Goal: Task Accomplishment & Management: Manage account settings

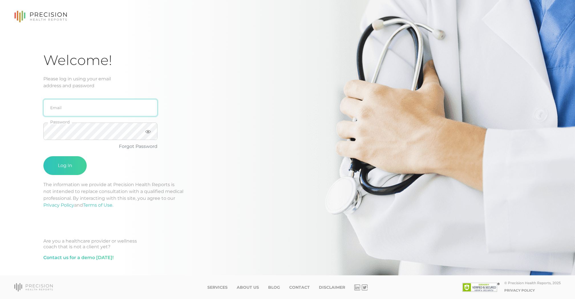
type input "support@precisionhealthreports.com"
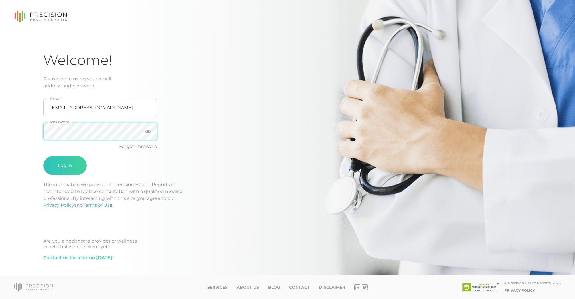
click at [65, 166] on button "Log In" at bounding box center [64, 165] width 43 height 19
click at [75, 159] on button "Log In" at bounding box center [64, 165] width 43 height 19
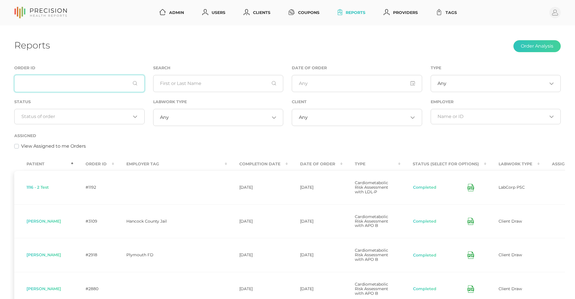
click at [117, 84] on input "text" at bounding box center [79, 83] width 130 height 17
click at [220, 8] on link "Users" at bounding box center [214, 12] width 28 height 11
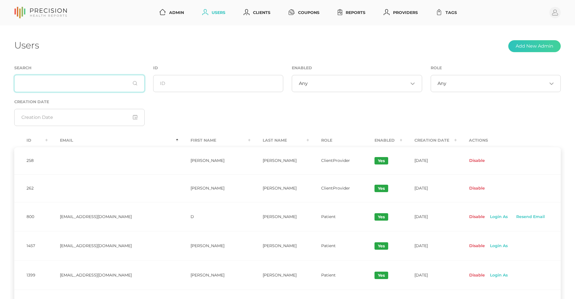
click at [70, 81] on input "text" at bounding box center [79, 83] width 130 height 17
type input "lepp"
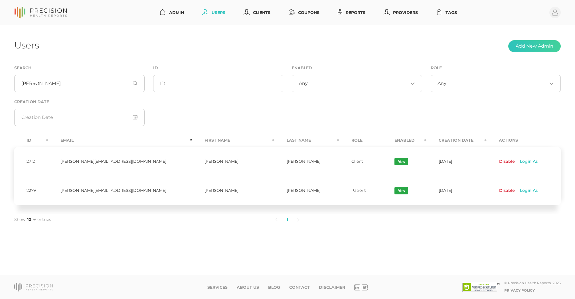
click at [480, 68] on div "Role Any Loading..." at bounding box center [496, 78] width 130 height 28
drag, startPoint x: 61, startPoint y: 163, endPoint x: 102, endPoint y: 161, distance: 41.1
click at [102, 161] on td "david@drlepp.com" at bounding box center [120, 161] width 144 height 29
copy td "david@drlepp.com"
click at [557, 17] on circle at bounding box center [554, 12] width 11 height 11
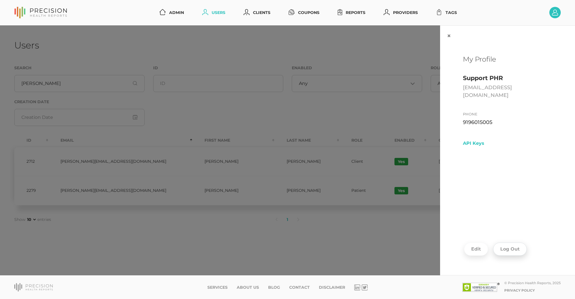
click at [511, 249] on button "Log Out" at bounding box center [510, 249] width 34 height 13
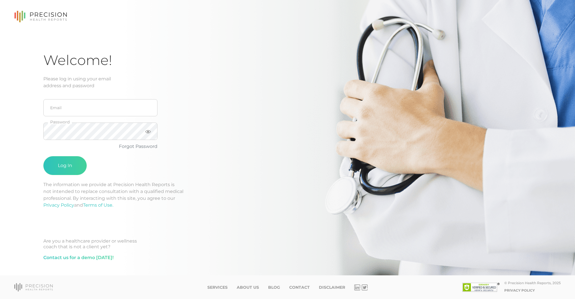
click at [175, 164] on div "Email Password Forgot Password Log In" at bounding box center [134, 135] width 183 height 92
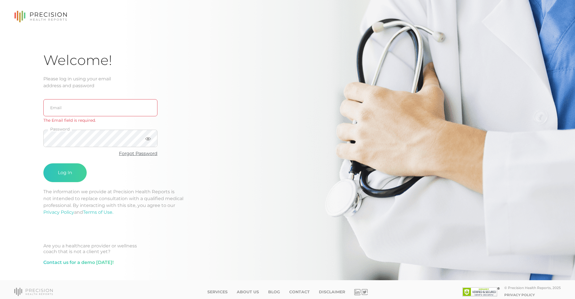
click at [127, 152] on link "Forgot Password" at bounding box center [138, 153] width 39 height 5
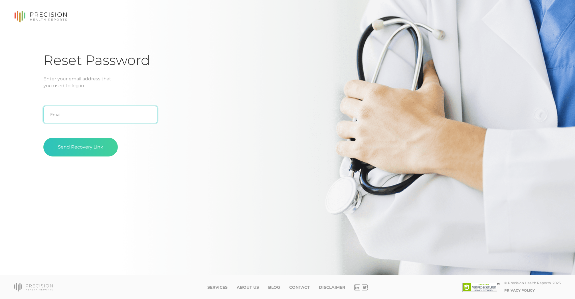
click at [66, 108] on input "text" at bounding box center [100, 114] width 114 height 17
paste input "david@drlepp.com"
type input "david@drlepp.com"
click at [27, 160] on div "Reset Password Enter your email address that you used to log in. david@drlepp.c…" at bounding box center [287, 138] width 575 height 276
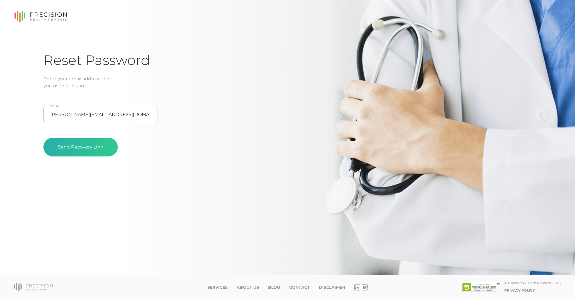
click at [71, 150] on button "Send Recovery Link" at bounding box center [80, 147] width 74 height 19
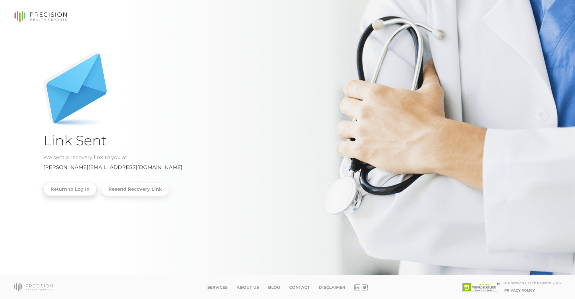
click at [82, 187] on link "Return to Log In" at bounding box center [69, 189] width 53 height 13
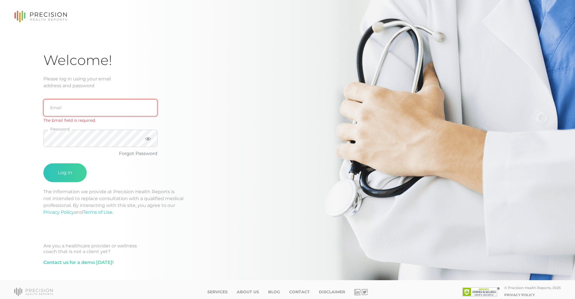
type input "support@precisionhealthreports.com"
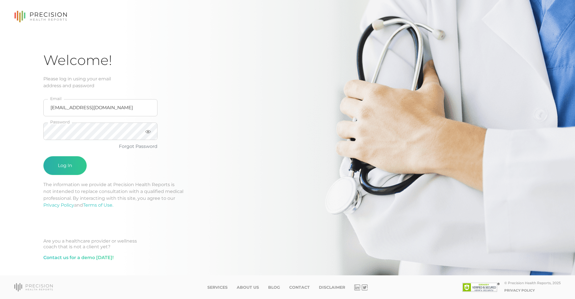
click at [68, 167] on button "Log In" at bounding box center [64, 165] width 43 height 19
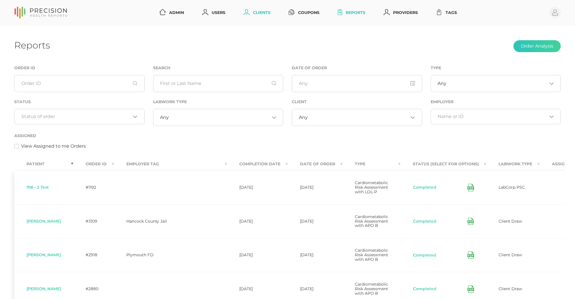
click at [251, 9] on link "Clients" at bounding box center [256, 12] width 31 height 11
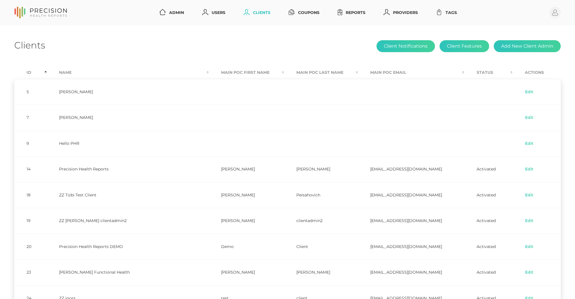
click at [30, 74] on th "Id" at bounding box center [30, 72] width 33 height 13
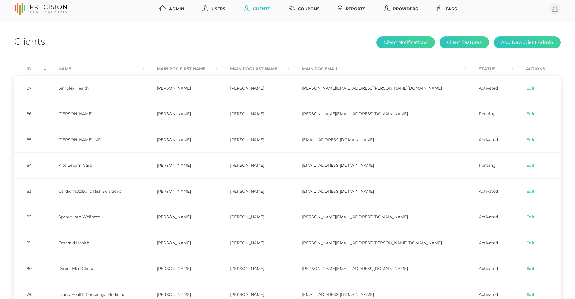
scroll to position [3, 0]
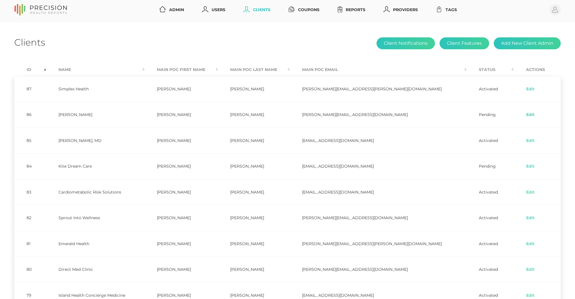
click at [526, 115] on link "Edit" at bounding box center [530, 115] width 9 height 6
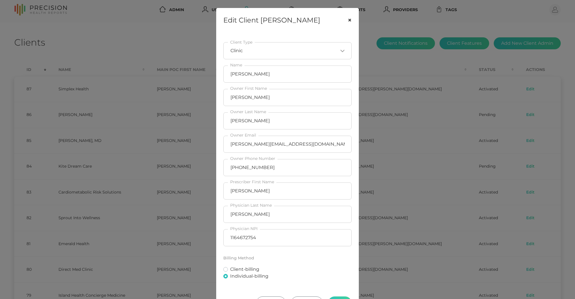
scroll to position [0, 0]
click at [347, 20] on button "×" at bounding box center [350, 20] width 18 height 24
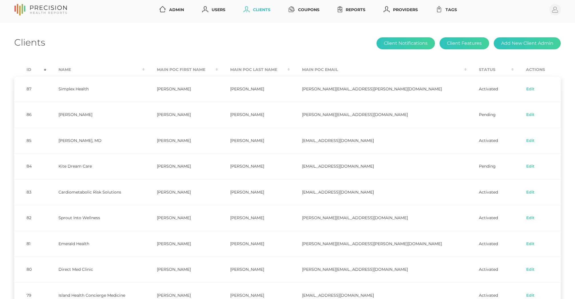
click at [472, 18] on nav "Admin Users Clients Coupons Reports Providers Tags Profile" at bounding box center [287, 9] width 575 height 25
click at [526, 112] on link "Edit" at bounding box center [530, 115] width 9 height 6
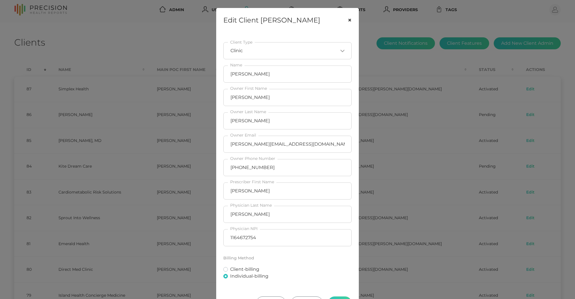
click at [349, 19] on button "×" at bounding box center [350, 20] width 18 height 24
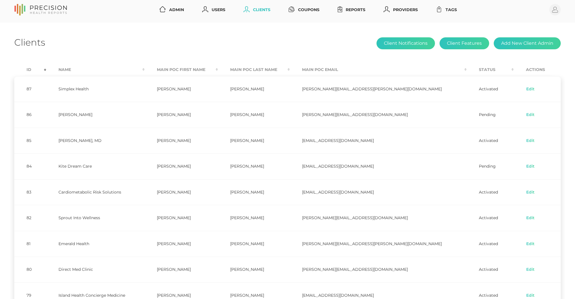
click at [191, 49] on div "Clients Client Notifications Client Features Add New Client Admin" at bounding box center [287, 43] width 547 height 13
click at [228, 37] on div "Clients Client Notifications Client Features Add New Client Admin" at bounding box center [287, 43] width 547 height 13
click at [356, 8] on link "Reports" at bounding box center [351, 10] width 32 height 11
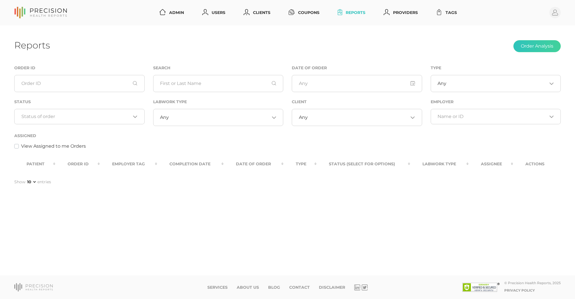
click at [60, 113] on div "Loading..." at bounding box center [79, 116] width 130 height 15
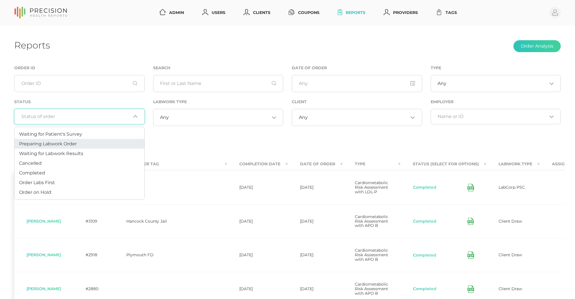
click at [54, 141] on li "Preparing Labwork Order" at bounding box center [80, 144] width 130 height 10
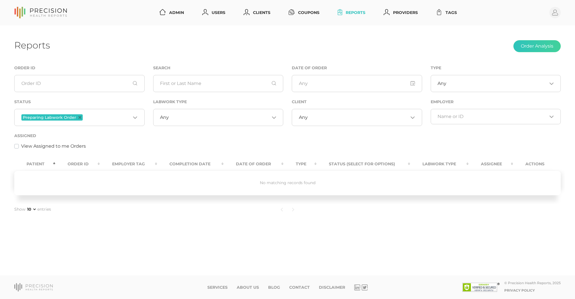
click at [92, 116] on input "Search for option" at bounding box center [107, 117] width 47 height 7
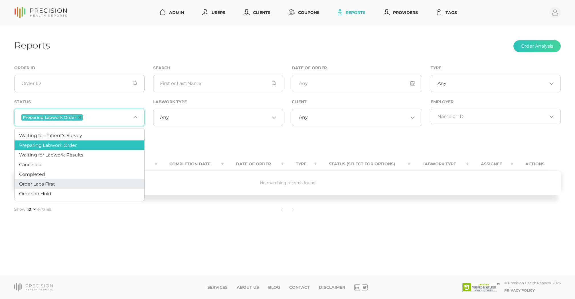
click at [60, 185] on li "Order Labs First" at bounding box center [80, 184] width 130 height 10
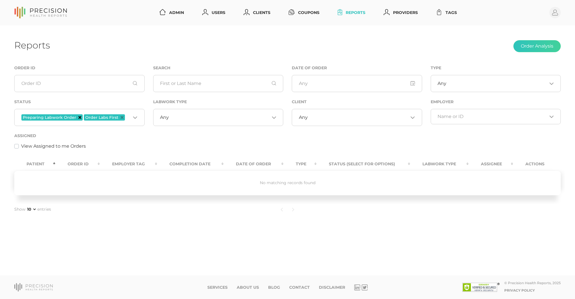
click at [79, 117] on icon "Deselect Preparing Labwork Order" at bounding box center [79, 117] width 3 height 3
click at [61, 118] on span "Order Labs First" at bounding box center [41, 117] width 41 height 6
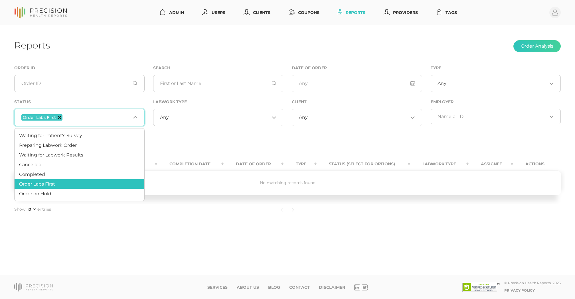
click at [60, 118] on icon "Deselect Order Labs First" at bounding box center [59, 117] width 3 height 3
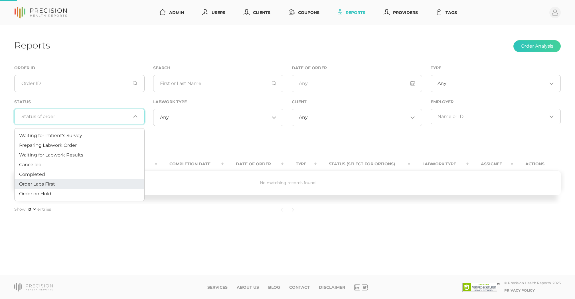
click at [116, 46] on div "Reports Order Analysis" at bounding box center [287, 46] width 547 height 13
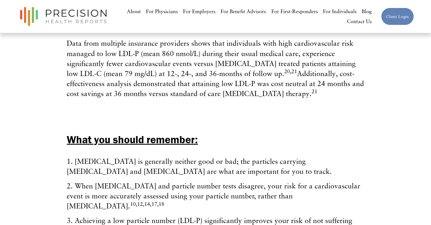
scroll to position [1145, 0]
